Goal: Task Accomplishment & Management: Use online tool/utility

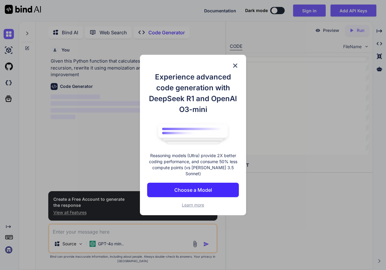
scroll to position [2, 0]
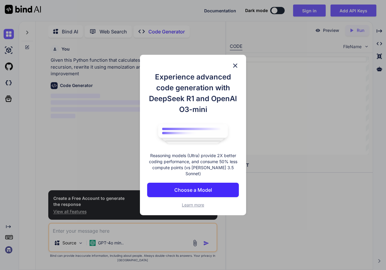
click at [204, 187] on p "Choose a Model" at bounding box center [193, 190] width 38 height 7
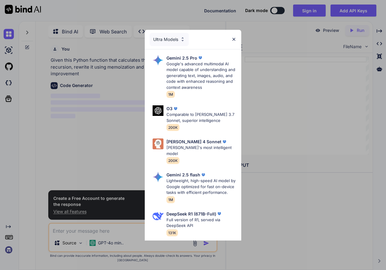
click at [233, 40] on img at bounding box center [233, 39] width 5 height 5
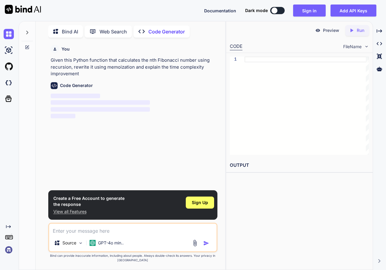
click at [88, 232] on textarea at bounding box center [133, 229] width 168 height 11
click at [206, 203] on span "Sign Up" at bounding box center [200, 203] width 16 height 6
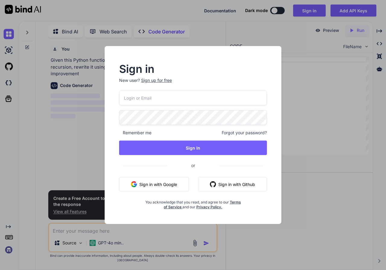
click at [166, 184] on button "Sign in with Google" at bounding box center [154, 184] width 70 height 14
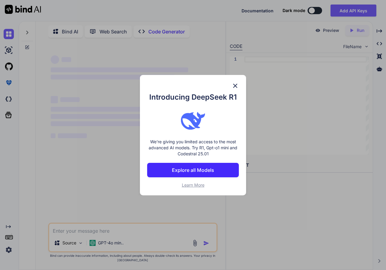
type textarea "x"
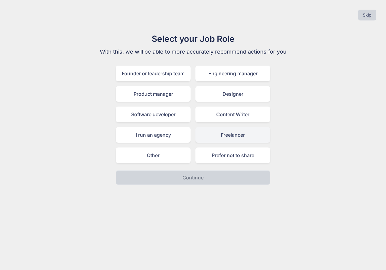
click at [223, 139] on div "Freelancer" at bounding box center [232, 135] width 75 height 16
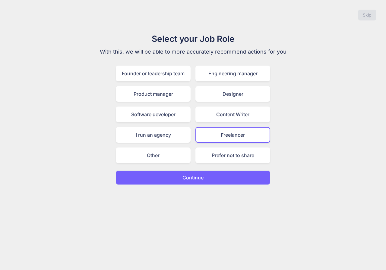
click at [200, 180] on p "Continue" at bounding box center [192, 177] width 21 height 7
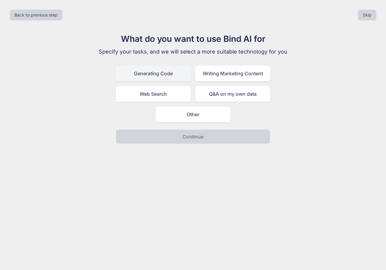
click at [162, 79] on div "Generating Code" at bounding box center [153, 74] width 75 height 16
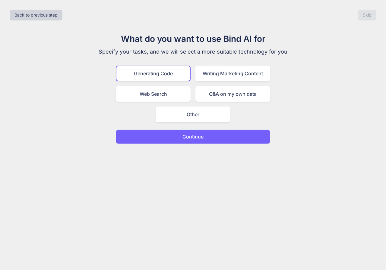
click at [178, 141] on button "Continue" at bounding box center [193, 137] width 154 height 14
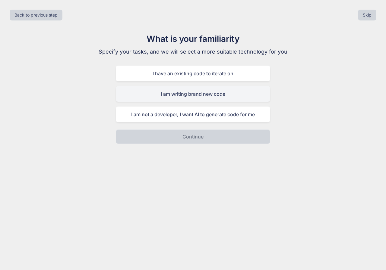
click at [187, 98] on div "I am writing brand new code" at bounding box center [193, 94] width 154 height 16
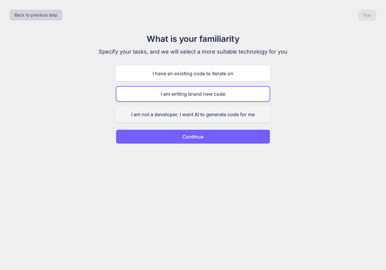
click at [194, 119] on div "I am not a developer, I want AI to generate code for me" at bounding box center [193, 115] width 154 height 16
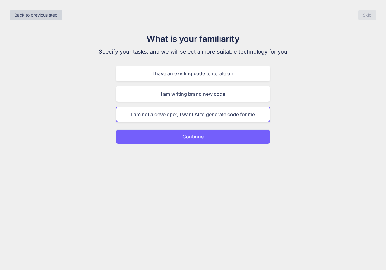
click at [191, 138] on p "Continue" at bounding box center [192, 136] width 21 height 7
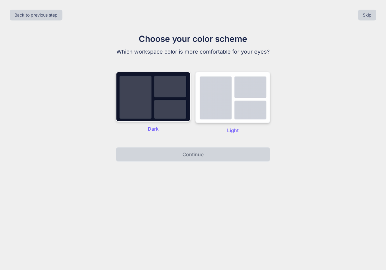
click at [208, 115] on img at bounding box center [232, 98] width 75 height 52
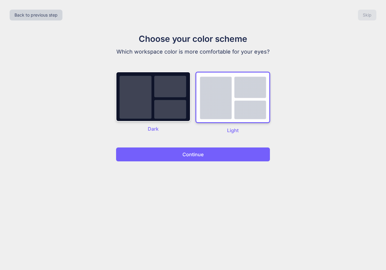
click at [191, 158] on p "Continue" at bounding box center [192, 154] width 21 height 7
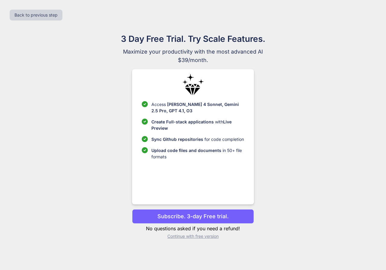
click at [183, 216] on p "Subscribe. 3-day Free trial." at bounding box center [192, 217] width 71 height 8
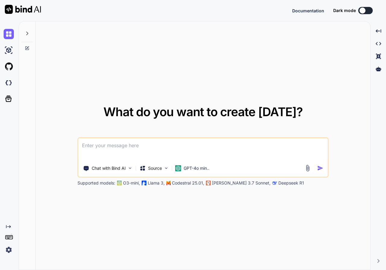
click at [126, 145] on textarea at bounding box center [202, 149] width 249 height 22
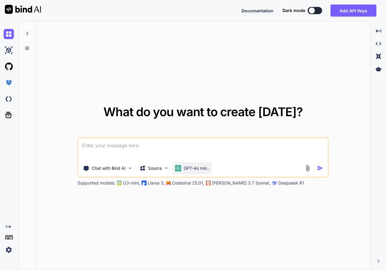
click at [201, 169] on p "GPT-4o min.." at bounding box center [197, 168] width 26 height 6
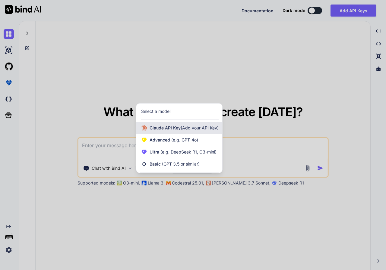
click at [192, 127] on span "(Add your API Key)" at bounding box center [200, 127] width 38 height 5
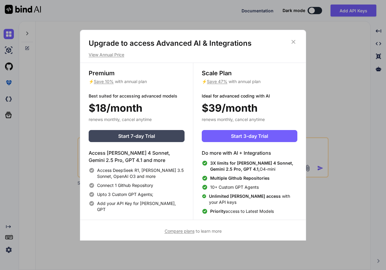
click at [293, 43] on icon at bounding box center [293, 42] width 7 height 7
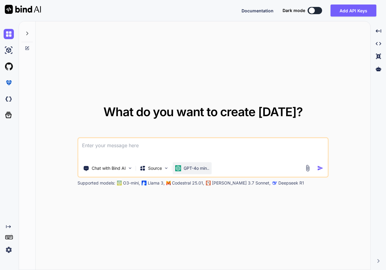
click at [197, 169] on p "GPT-4o min.." at bounding box center [197, 168] width 26 height 6
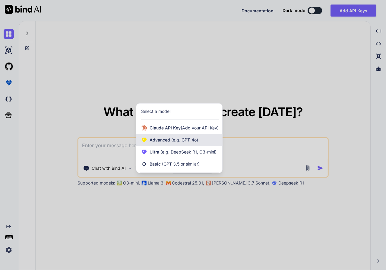
click at [188, 140] on span "(e.g. GPT-4o)" at bounding box center [184, 139] width 28 height 5
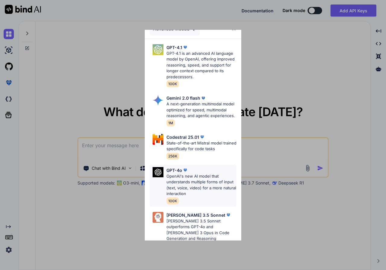
scroll to position [17, 0]
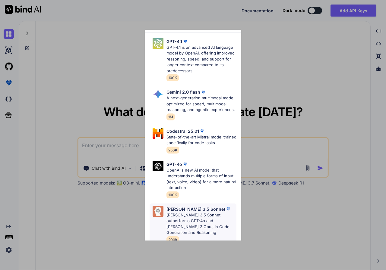
click at [190, 209] on p "[PERSON_NAME] 3.5 Sonnet" at bounding box center [195, 209] width 59 height 6
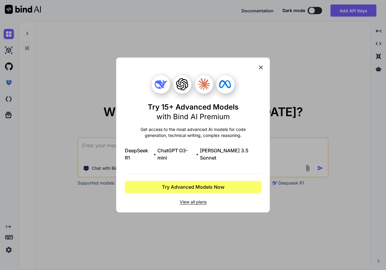
scroll to position [0, 0]
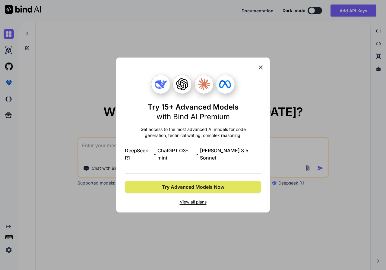
click at [211, 187] on span "Try Advanced Models Now" at bounding box center [193, 187] width 62 height 7
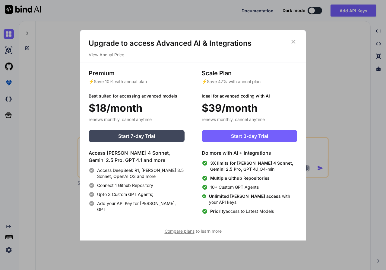
click at [293, 41] on icon at bounding box center [293, 42] width 7 height 7
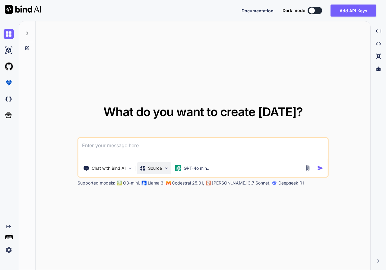
click at [161, 168] on p "Source" at bounding box center [155, 168] width 14 height 6
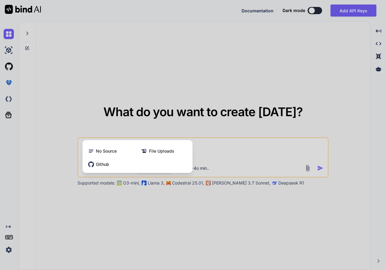
click at [219, 154] on div at bounding box center [193, 135] width 386 height 270
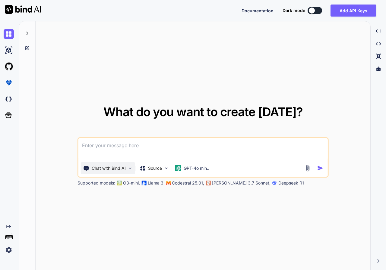
click at [118, 171] on p "Chat with Bind AI" at bounding box center [109, 168] width 34 height 6
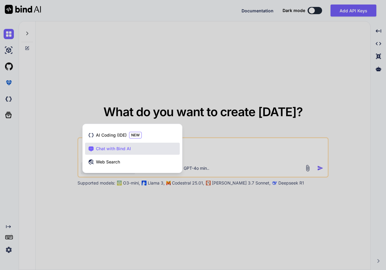
click at [220, 148] on div at bounding box center [193, 135] width 386 height 270
type textarea "x"
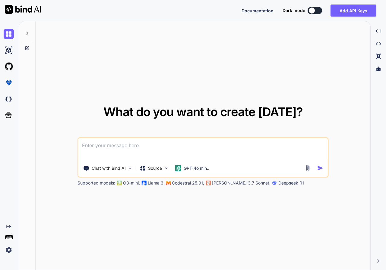
click at [165, 150] on textarea at bounding box center [202, 149] width 249 height 22
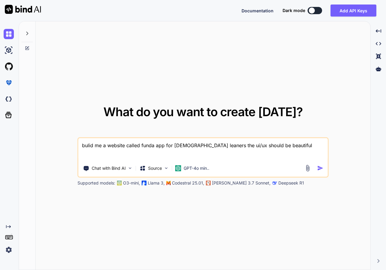
paste textarea "Lorem-Ips DO/SI + Ametcon Adipi Elitse Doeiu temp incididu utla Etdolore – magn…"
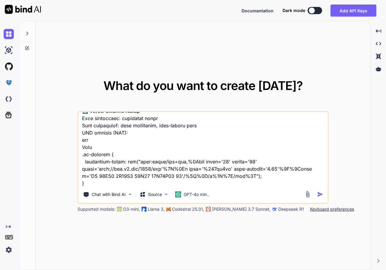
scroll to position [464, 0]
click at [268, 178] on textarea at bounding box center [202, 149] width 249 height 75
click at [121, 187] on div "Chat with Bind AI Source GPT-4o min.." at bounding box center [202, 157] width 251 height 93
click at [98, 183] on textarea at bounding box center [202, 149] width 249 height 75
paste textarea "59 Loremipsum Dolo Sita Conse-Adi elit s Doeius, Temporinc Utlabore Etd Magna A…"
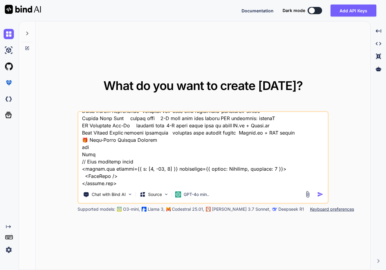
scroll to position [609, 0]
paste textarea "Lorem-Ips Dolor & Sitam Conse – Adip Elitse 2️⃣ 1-D Eiusmod Tempor Incid utla e…"
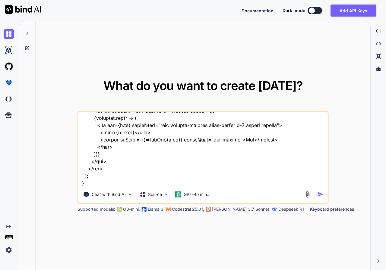
paste textarea "🏫 Loremipsu & Dolor-Sitam Consec Adipi Elit Seddoeiu Tempori UTLA /etd/magnaali…"
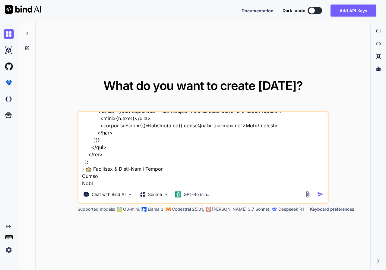
scroll to position [2808, 0]
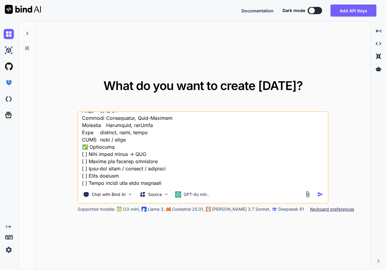
type textarea "lorem ip d sitamet consec adipi eli sed doeiu tempori utlabor etd ma/al enimad …"
click at [319, 195] on img "button" at bounding box center [320, 194] width 6 height 6
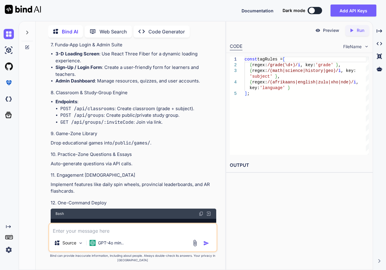
scroll to position [1964, 0]
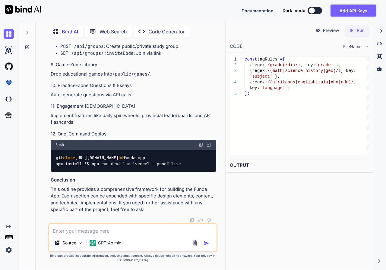
click at [327, 30] on p "Preview" at bounding box center [331, 30] width 16 height 6
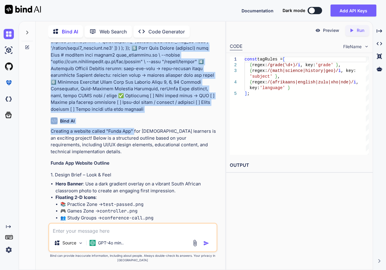
scroll to position [1176, 0]
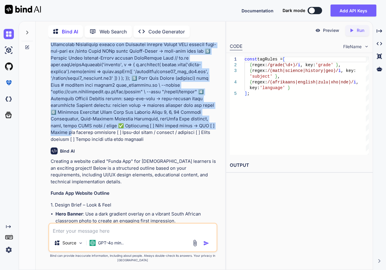
drag, startPoint x: 51, startPoint y: 60, endPoint x: 134, endPoint y: 133, distance: 111.1
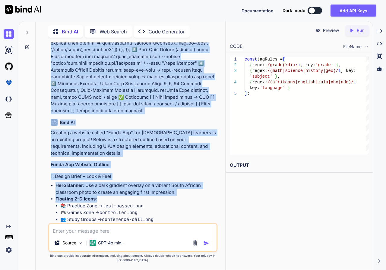
scroll to position [1206, 0]
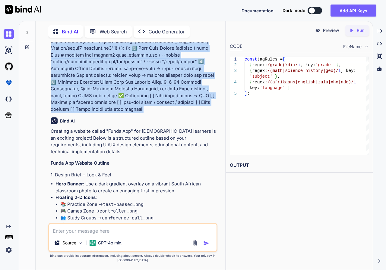
drag, startPoint x: 51, startPoint y: 58, endPoint x: 216, endPoint y: 110, distance: 172.9
copy p "lorem ip d sitamet consec adipi eli sed doeiu tempori utlabor etd ma/al enimad …"
